Goal: Find specific page/section: Find specific page/section

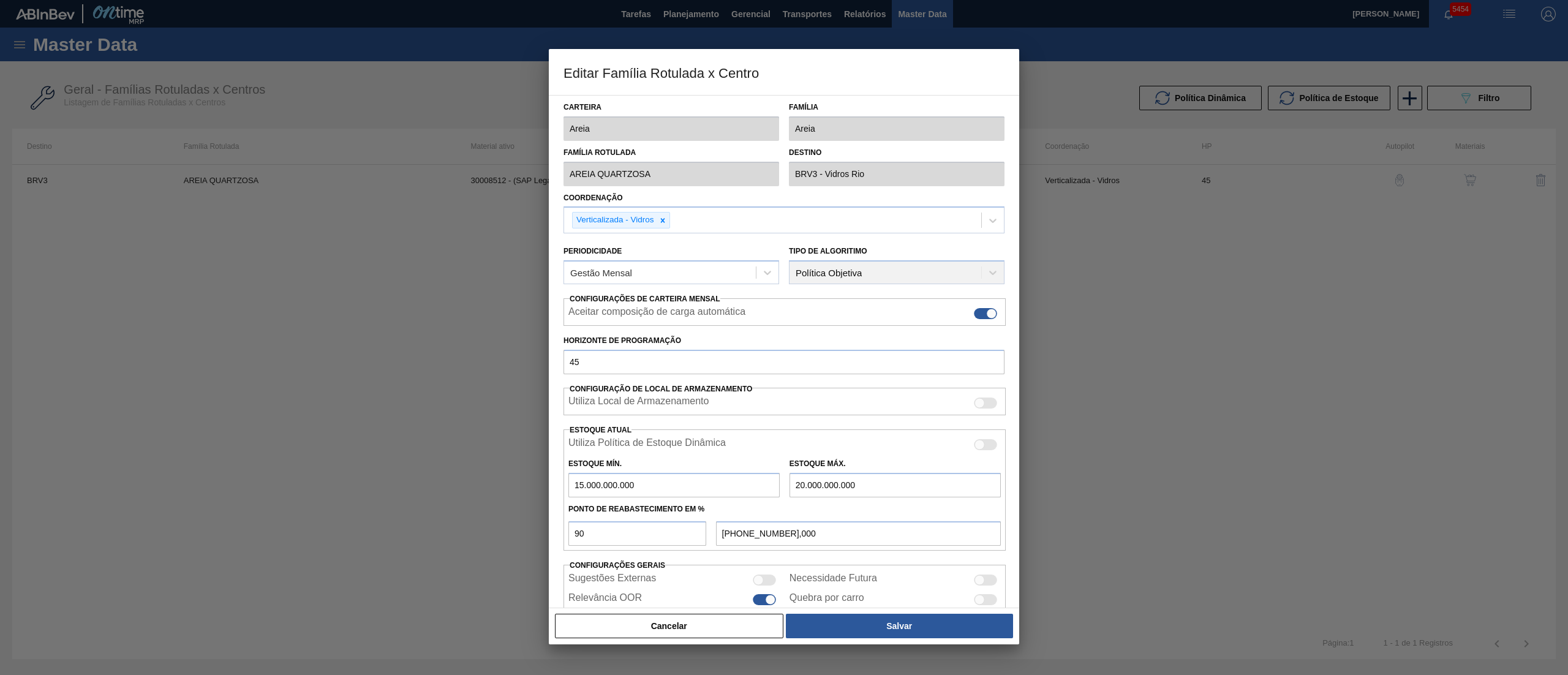
click at [640, 622] on button "Cancelar" at bounding box center [669, 626] width 228 height 25
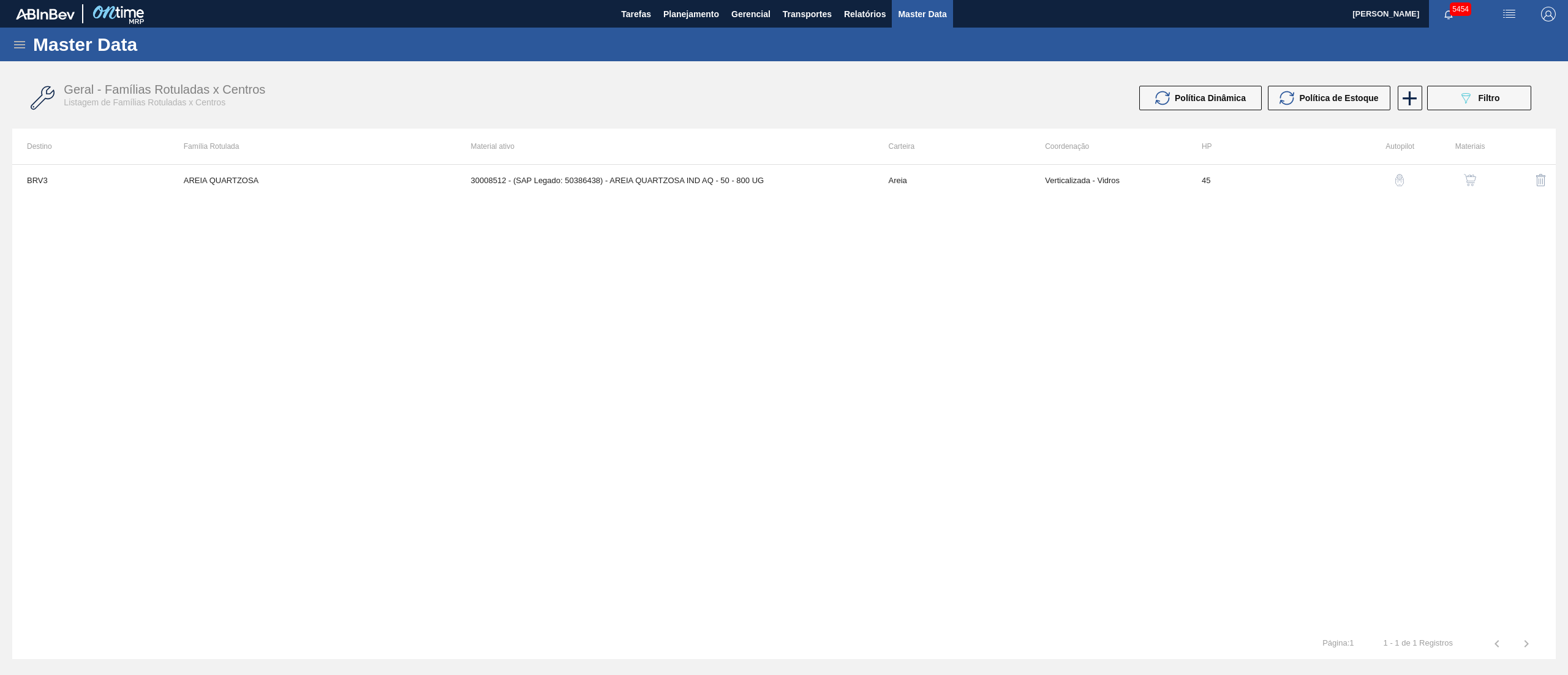
click at [20, 38] on icon at bounding box center [20, 45] width 15 height 15
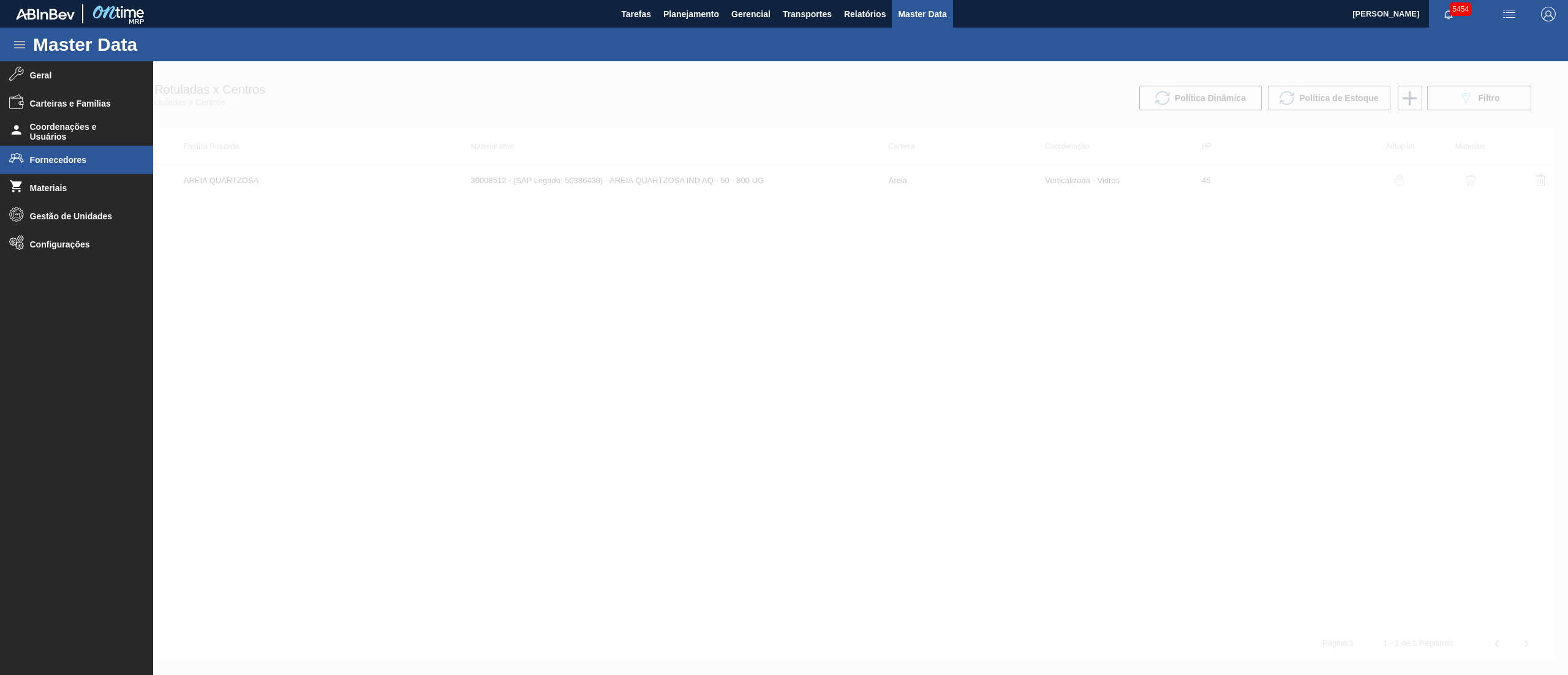
click at [57, 167] on li "Fornecedores" at bounding box center [76, 160] width 153 height 28
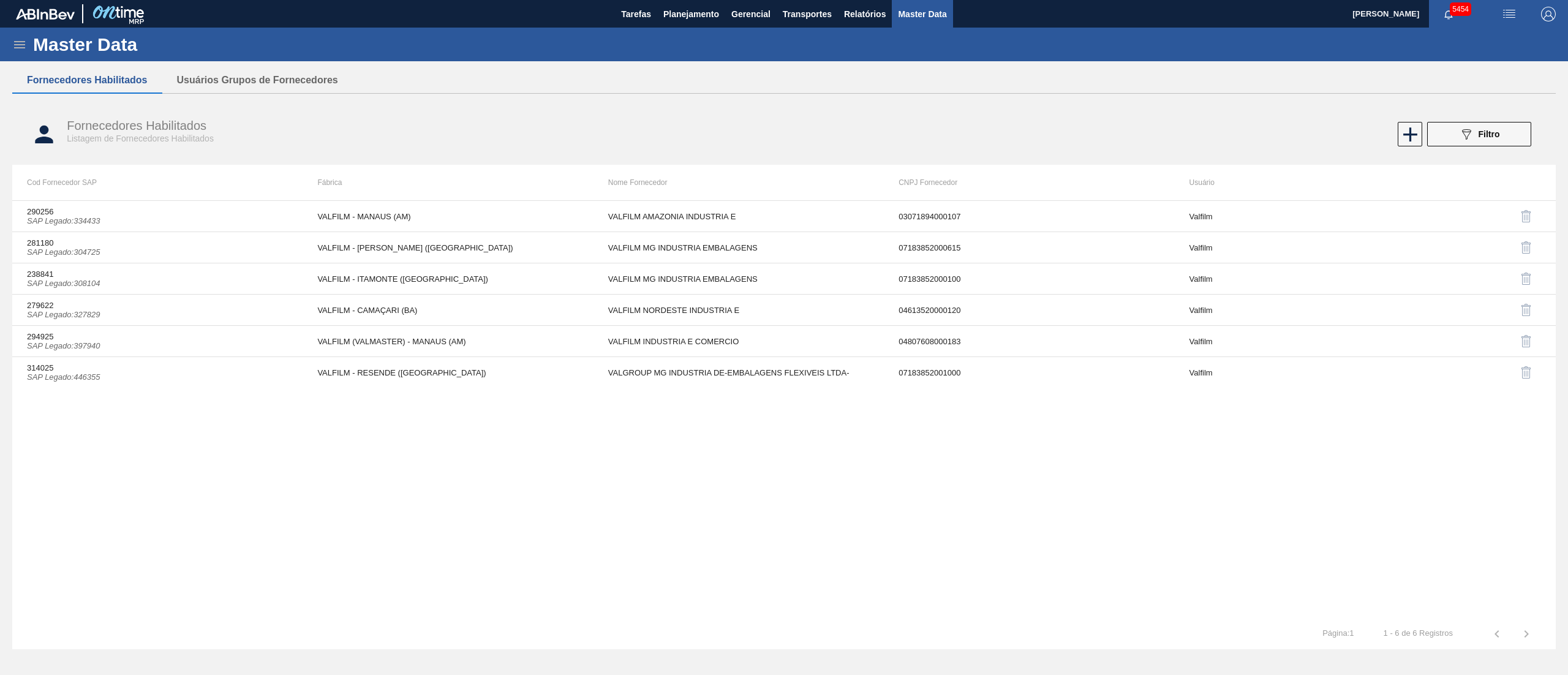
click at [1520, 132] on button "089F7B8B-B2A5-4AFE-B5C0-19BA573D28AC Filtro" at bounding box center [1479, 134] width 104 height 25
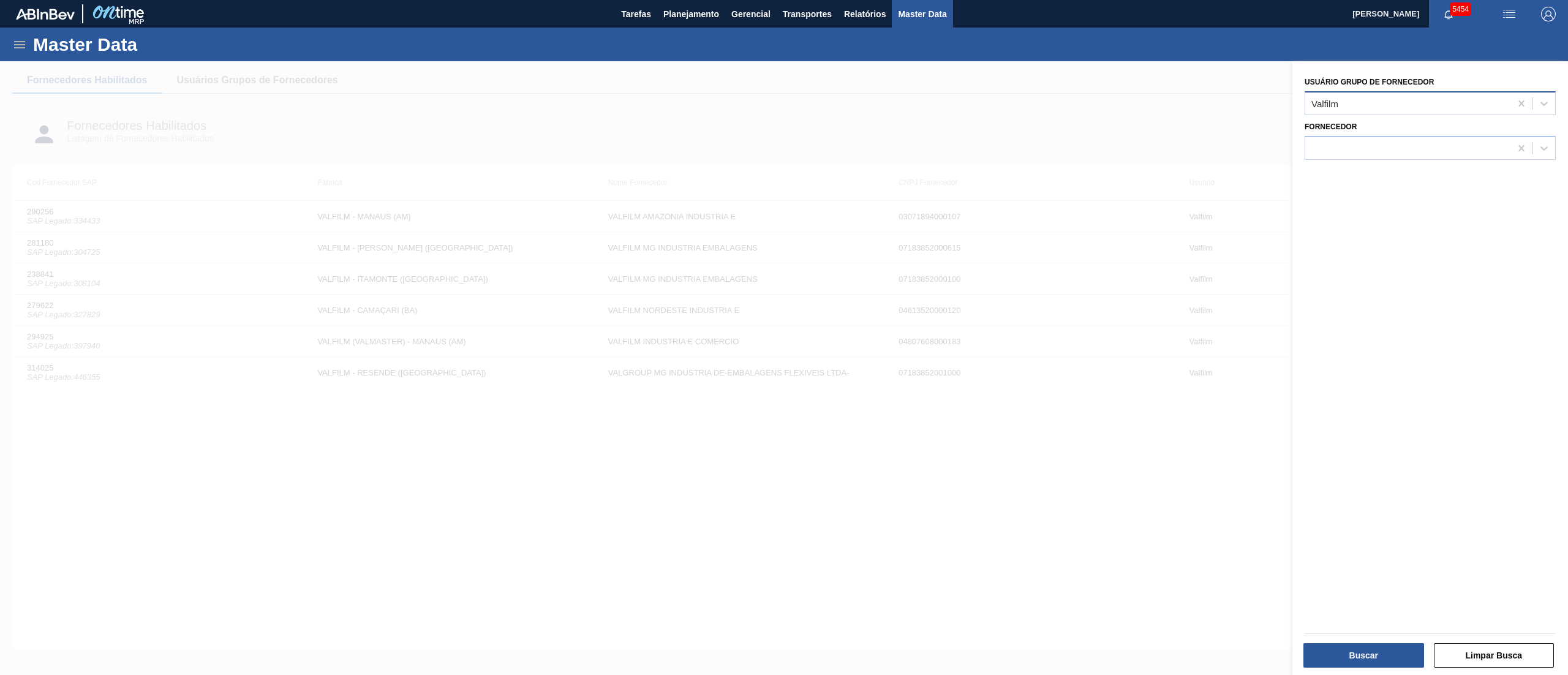
click at [1370, 109] on div "Valfilm" at bounding box center [1407, 103] width 205 height 18
type Fornecedor "jundu"
click at [1370, 129] on div "M. JUNDU" at bounding box center [1430, 134] width 251 height 23
click at [1361, 649] on button "Buscar" at bounding box center [1364, 656] width 121 height 25
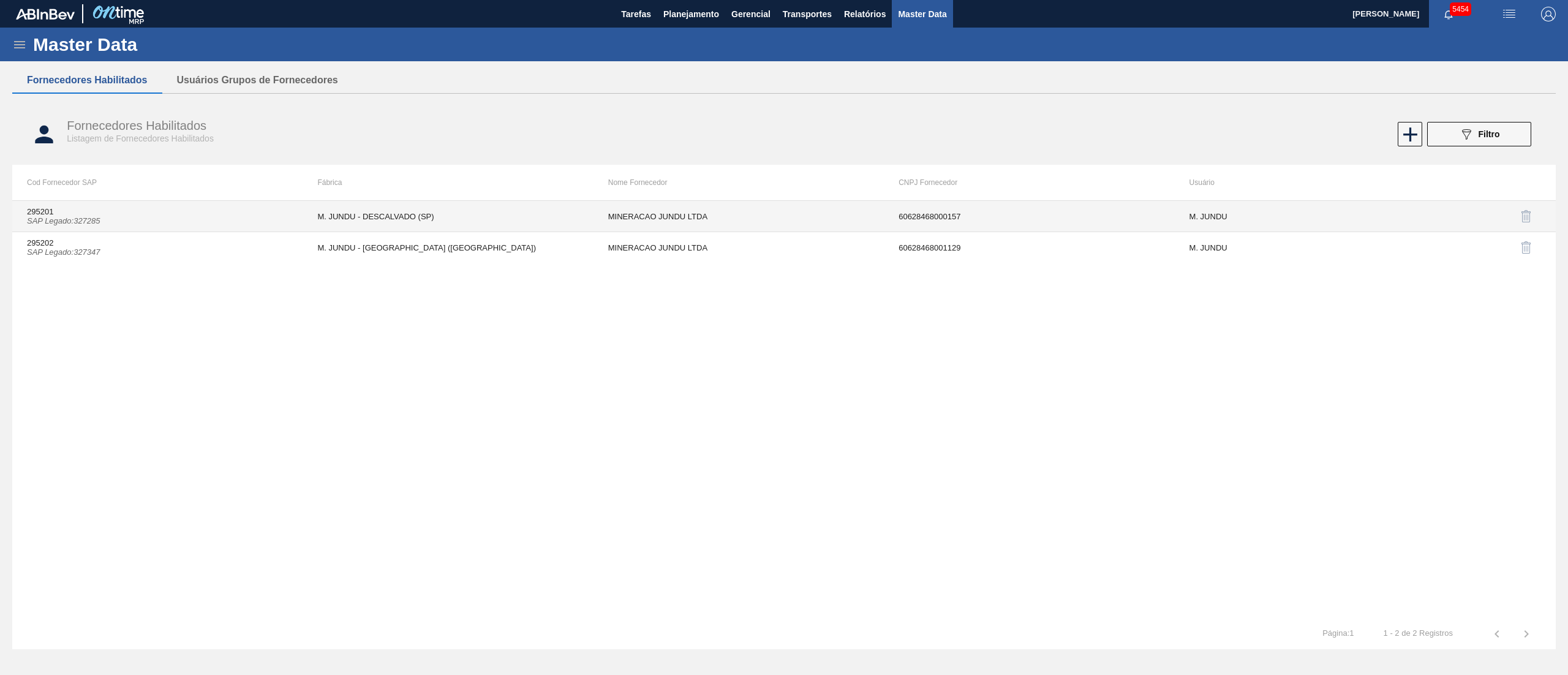
click at [138, 212] on td "295201 SAP Legado : 327285" at bounding box center [158, 216] width 291 height 31
